Goal: Transaction & Acquisition: Purchase product/service

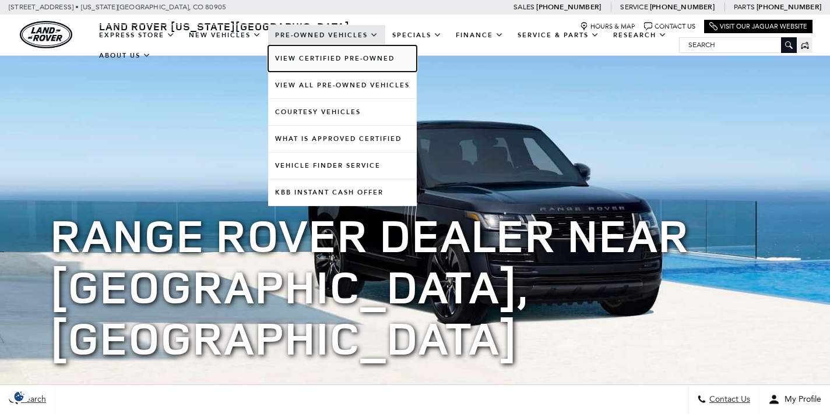
click at [314, 55] on link "View Certified Pre-Owned" at bounding box center [342, 58] width 149 height 26
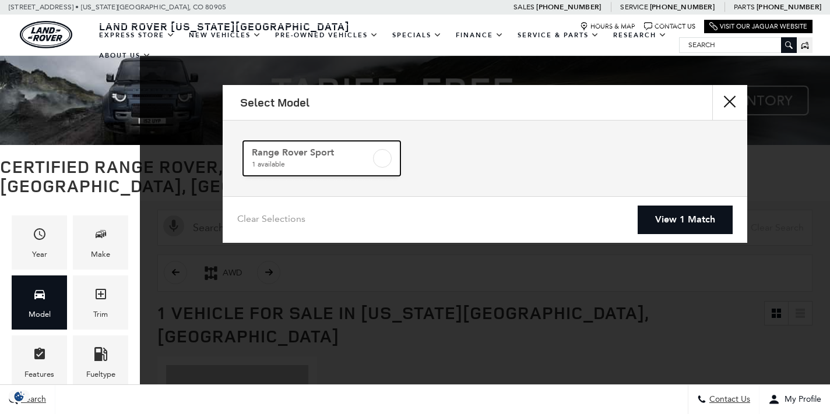
click at [379, 156] on label at bounding box center [382, 158] width 19 height 19
checkbox input "true"
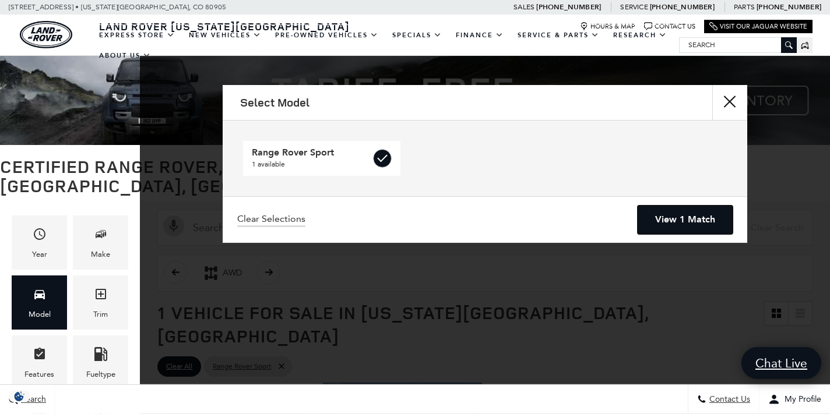
click at [688, 219] on link "View 1 Match" at bounding box center [685, 220] width 95 height 29
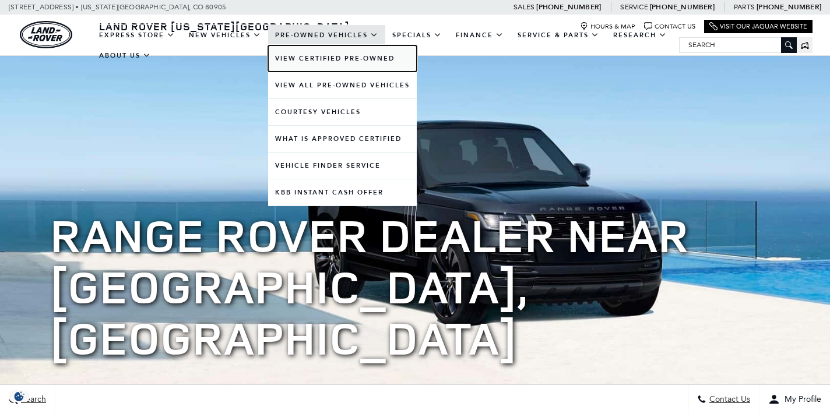
click at [294, 62] on link "View Certified Pre-Owned" at bounding box center [342, 58] width 149 height 26
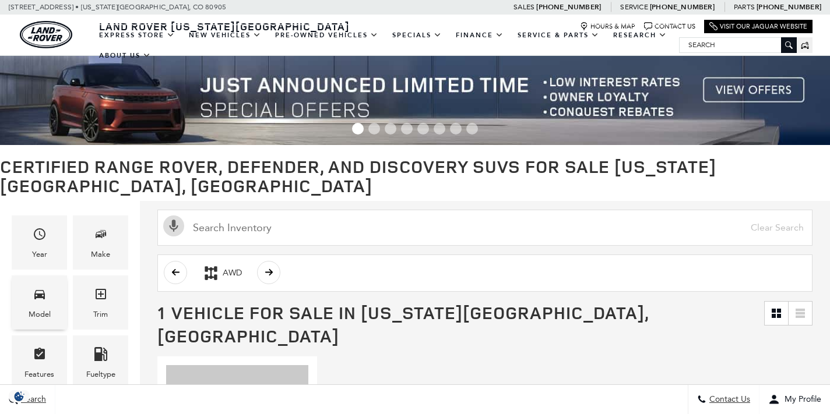
scroll to position [104, 0]
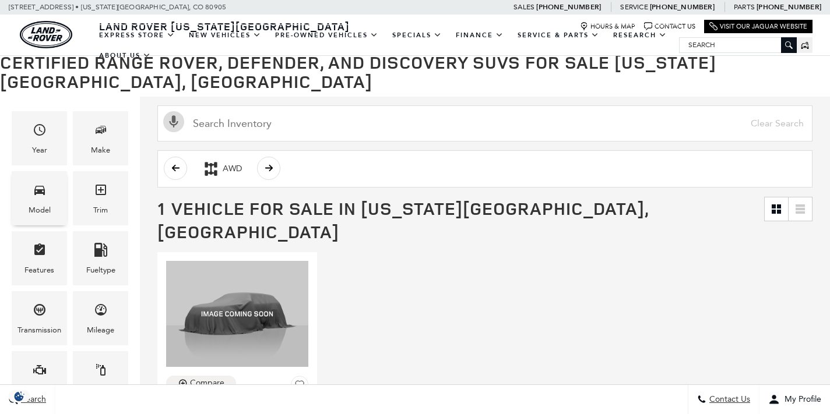
click at [38, 186] on icon "Model" at bounding box center [39, 190] width 10 height 9
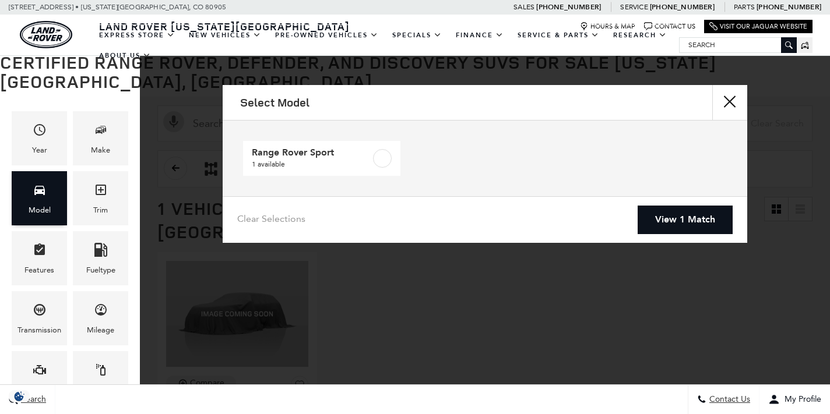
scroll to position [0, 0]
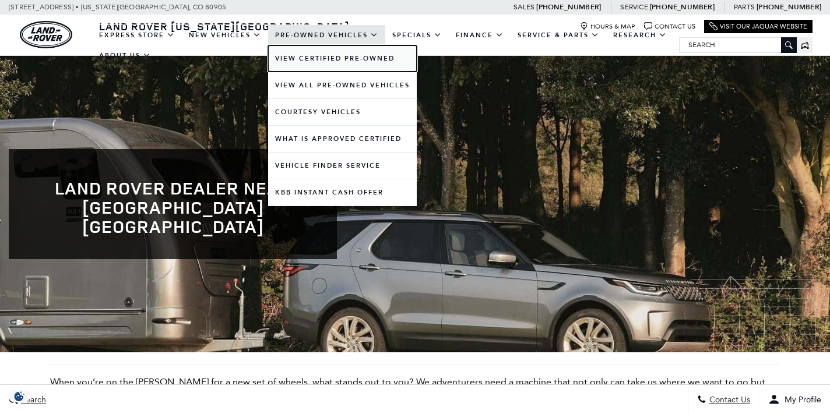
click at [308, 55] on link "View Certified Pre-Owned" at bounding box center [342, 58] width 149 height 26
